Goal: Task Accomplishment & Management: Complete application form

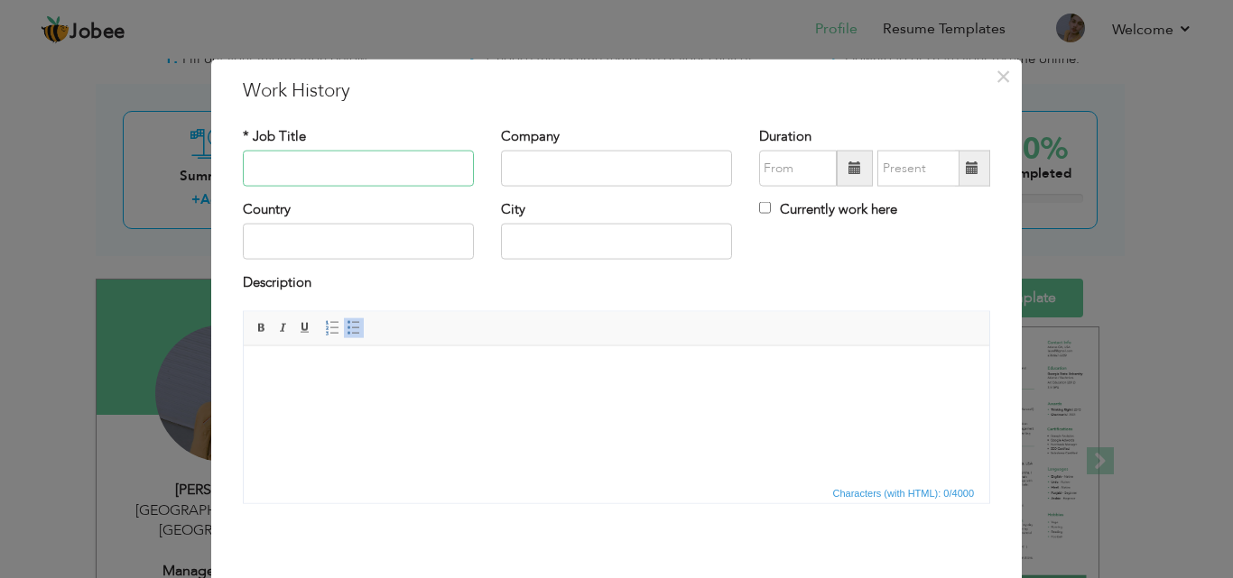
type input "R"
type input "l"
type input "L"
type input "Time Keeper"
click at [517, 157] on input "text" at bounding box center [616, 169] width 231 height 36
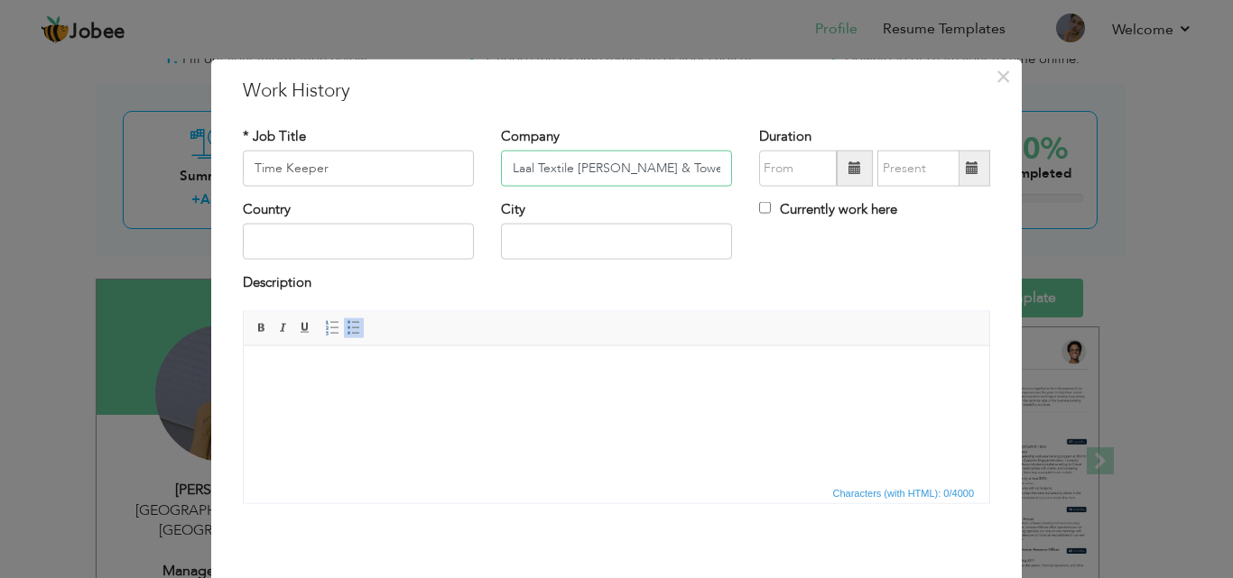
type input "Laal Textile [PERSON_NAME] & Towel [PERSON_NAME]"
click at [437, 249] on input "text" at bounding box center [358, 242] width 231 height 36
type input "[GEOGRAPHIC_DATA]"
drag, startPoint x: 595, startPoint y: 246, endPoint x: 441, endPoint y: 242, distance: 153.5
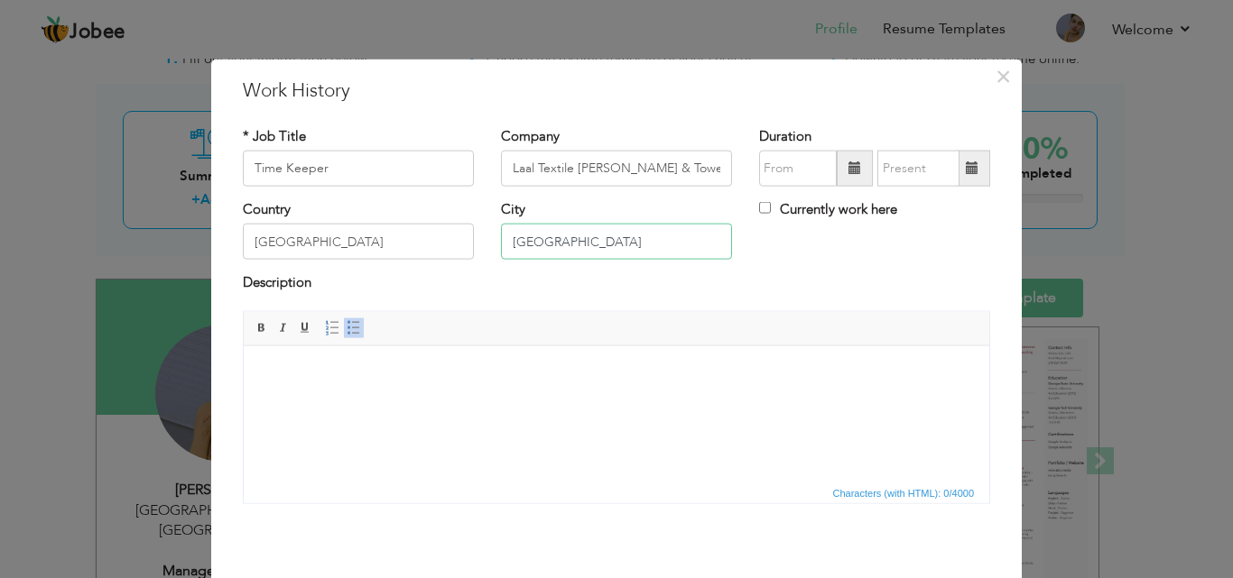
click at [441, 242] on div "Country [GEOGRAPHIC_DATA] City [GEOGRAPHIC_DATA] Currently work here" at bounding box center [616, 236] width 774 height 73
type input "Multan"
click at [782, 174] on input "text" at bounding box center [798, 169] width 78 height 36
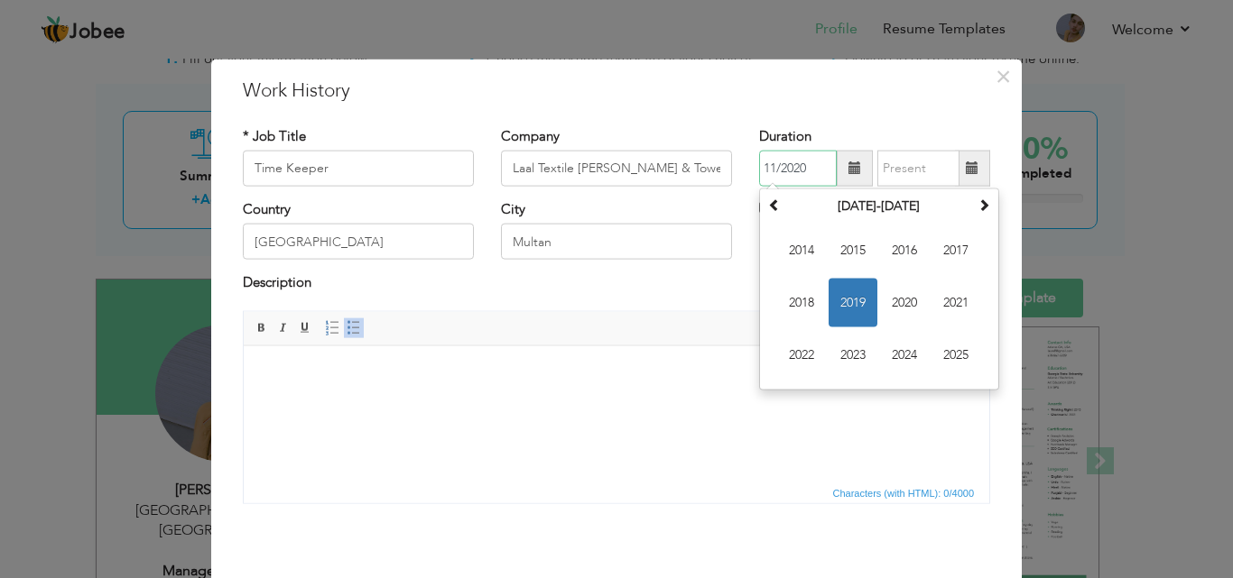
type input "11/2020"
click at [899, 173] on input "text" at bounding box center [918, 169] width 82 height 36
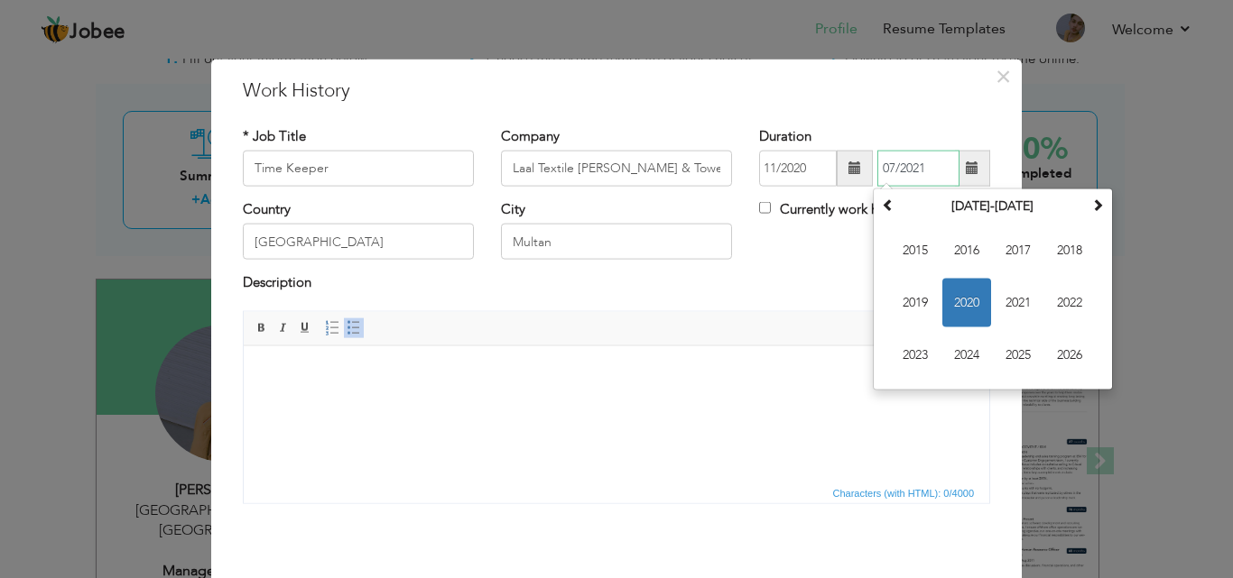
type input "07/2021"
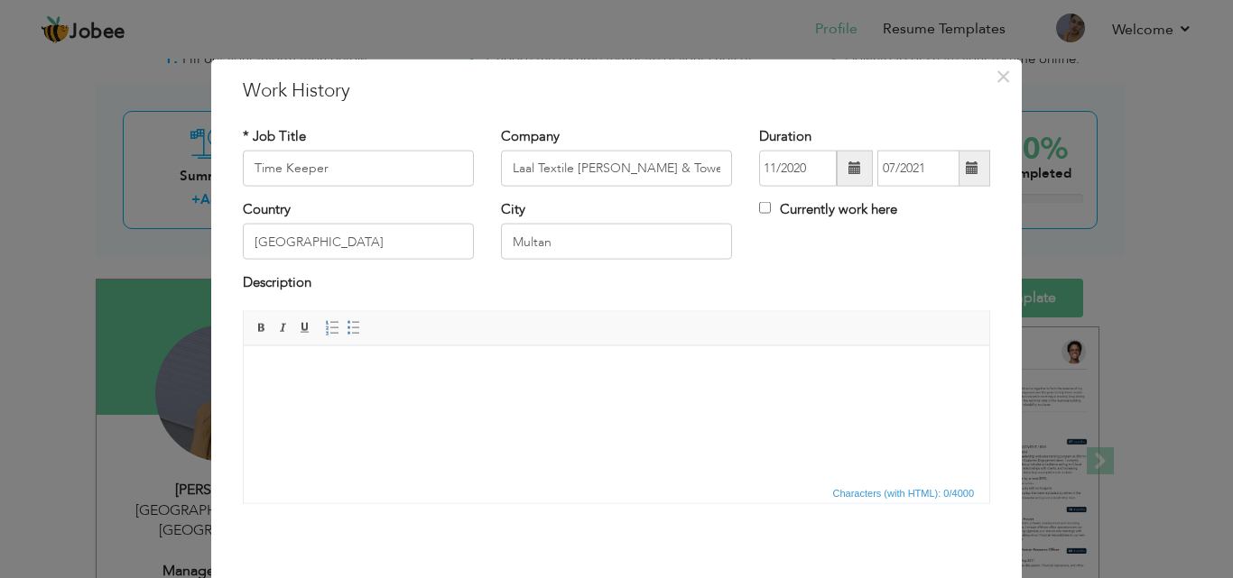
click at [557, 381] on body at bounding box center [616, 373] width 709 height 19
